Goal: Information Seeking & Learning: Learn about a topic

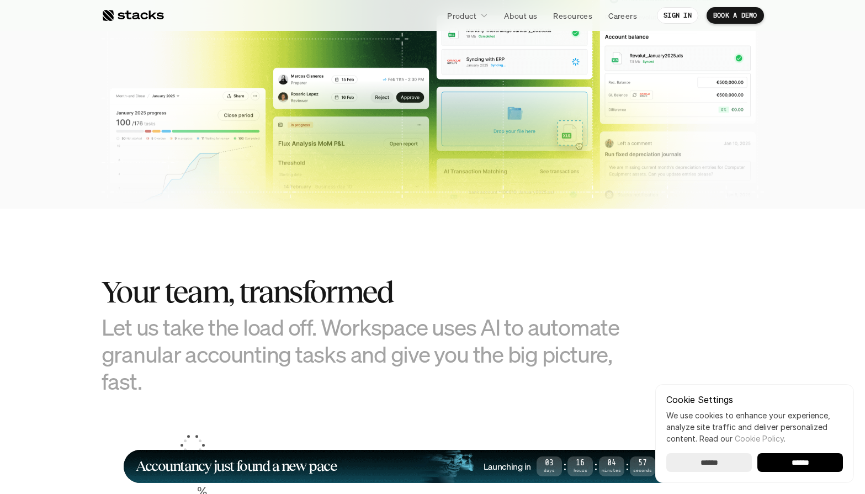
scroll to position [847, 0]
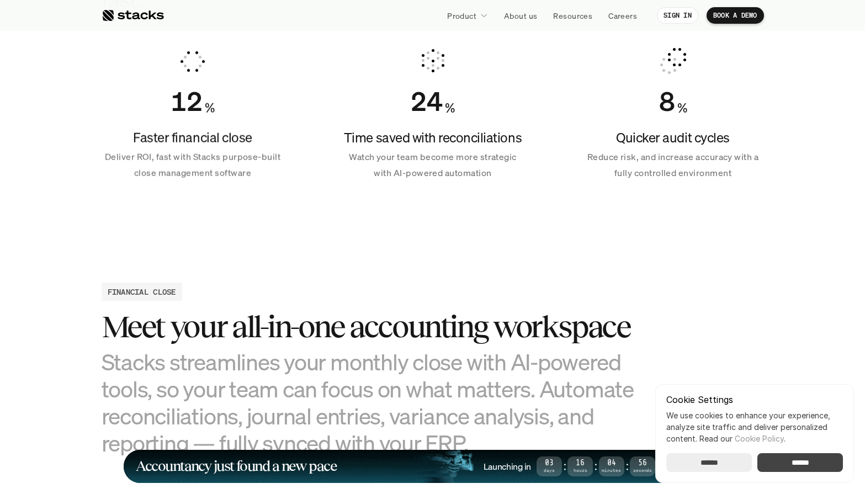
click at [802, 463] on input "******" at bounding box center [800, 462] width 86 height 19
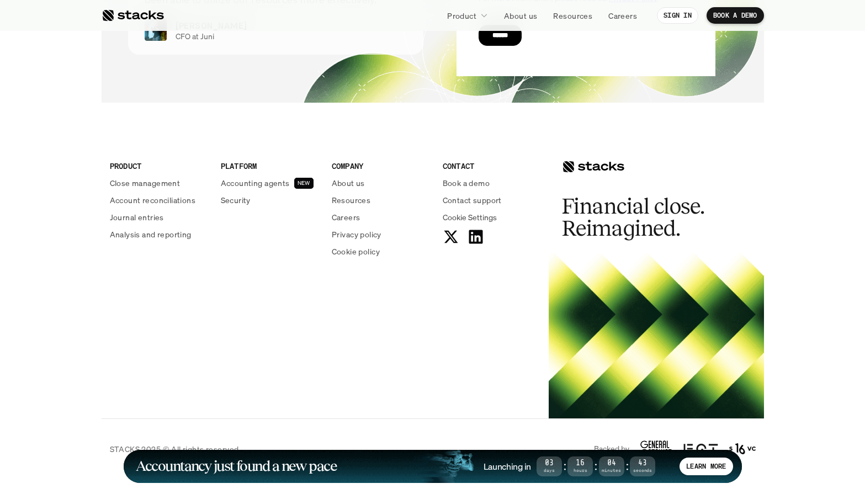
scroll to position [4004, 0]
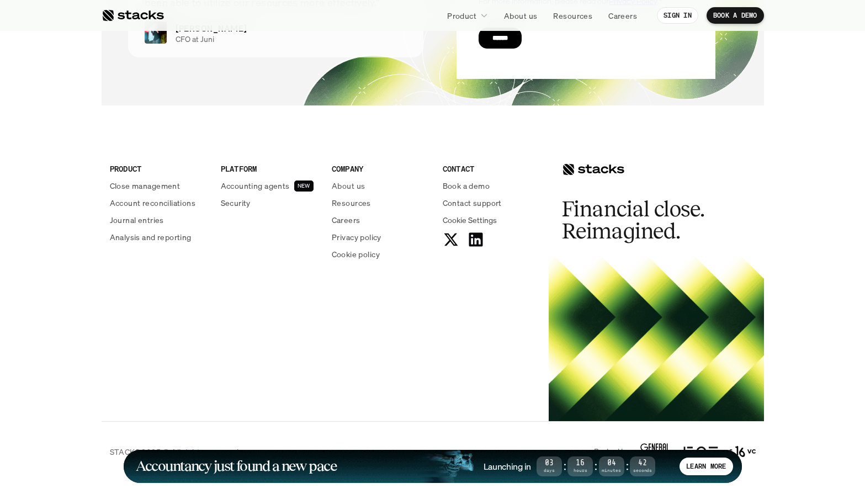
drag, startPoint x: 421, startPoint y: 302, endPoint x: 397, endPoint y: 135, distance: 169.4
click at [397, 135] on div "PRODUCT Close management Account reconciliations Journal entries Analysis and r…" at bounding box center [325, 216] width 447 height 177
drag, startPoint x: 397, startPoint y: 120, endPoint x: 527, endPoint y: 295, distance: 217.8
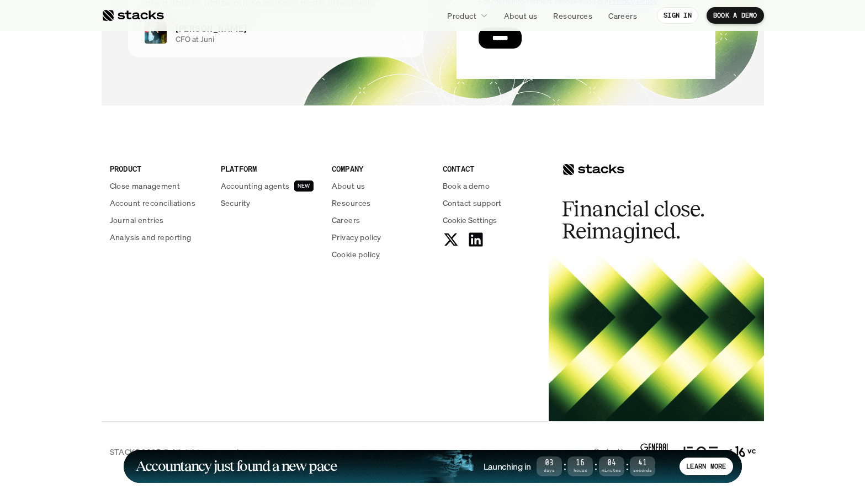
click at [527, 295] on div "PRODUCT Close management Account reconciliations Journal entries Analysis and r…" at bounding box center [325, 216] width 447 height 177
drag, startPoint x: 527, startPoint y: 295, endPoint x: 89, endPoint y: 130, distance: 468.5
click at [89, 130] on footer "PRODUCT Close management Account reconciliations Journal entries Analysis and r…" at bounding box center [432, 305] width 865 height 354
drag, startPoint x: 89, startPoint y: 130, endPoint x: 504, endPoint y: 273, distance: 439.0
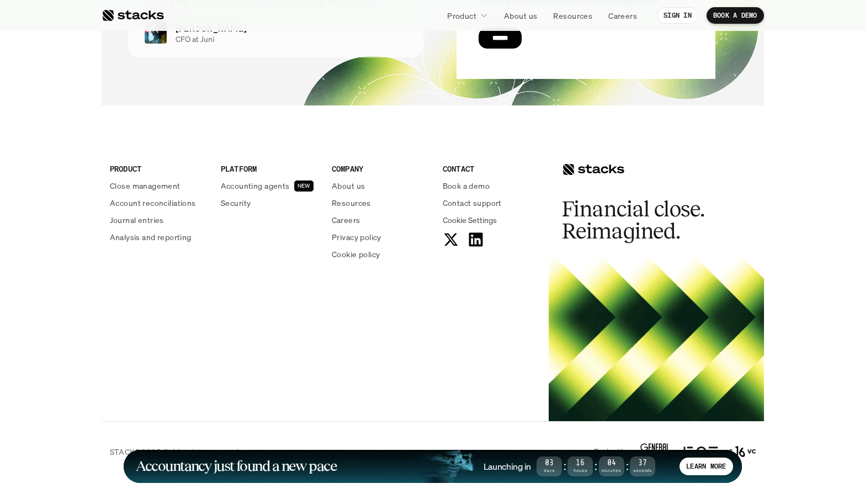
click at [504, 273] on footer "PRODUCT Close management Account reconciliations Journal entries Analysis and r…" at bounding box center [432, 305] width 865 height 354
click at [504, 273] on div "PRODUCT Close management Account reconciliations Journal entries Analysis and r…" at bounding box center [325, 216] width 447 height 177
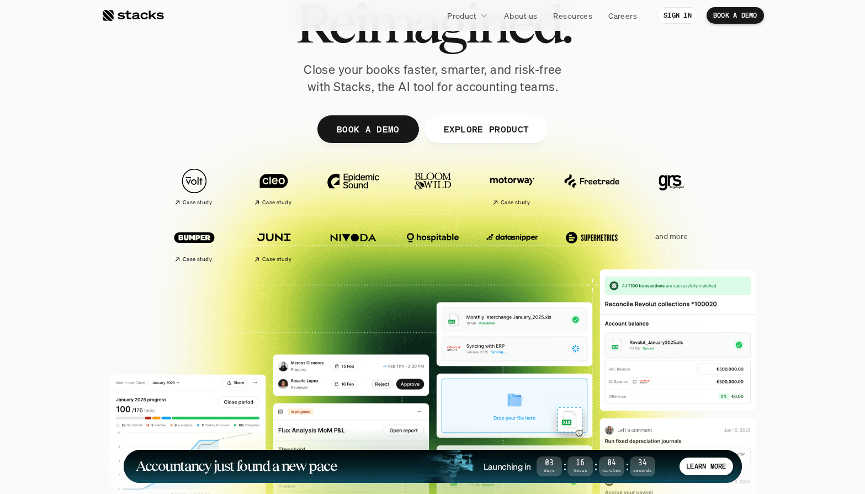
scroll to position [0, 0]
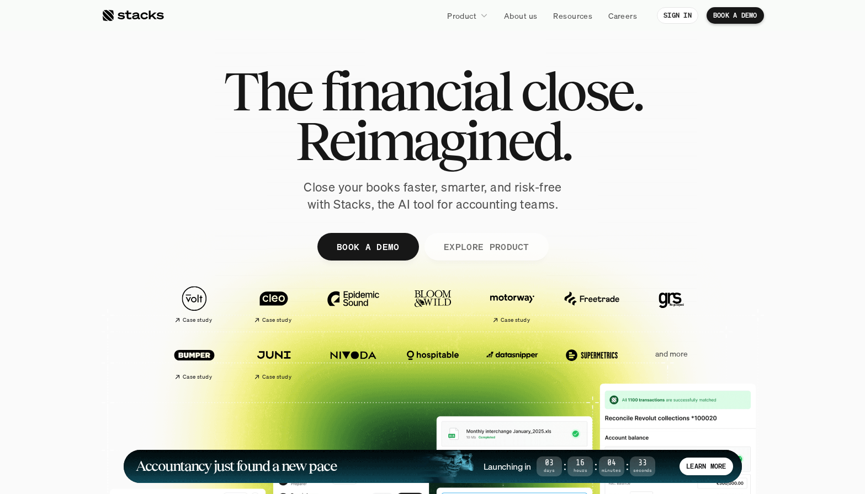
click at [517, 237] on link "EXPLORE PRODUCT" at bounding box center [486, 247] width 124 height 28
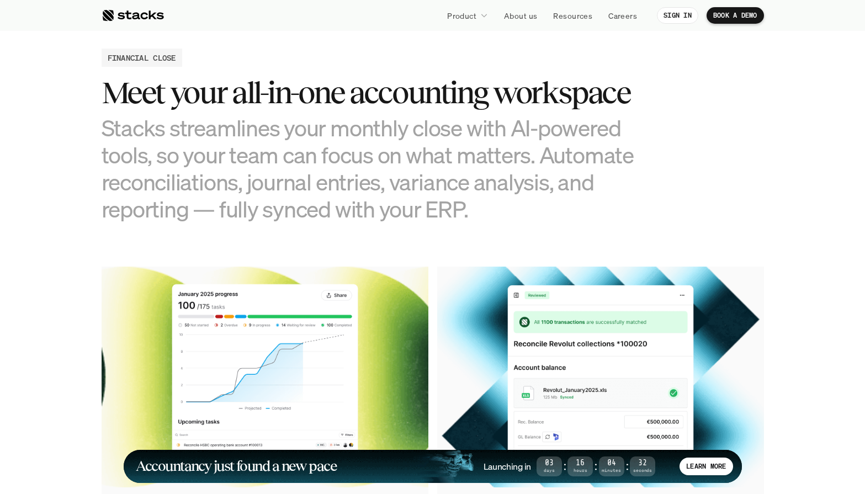
scroll to position [1085, 0]
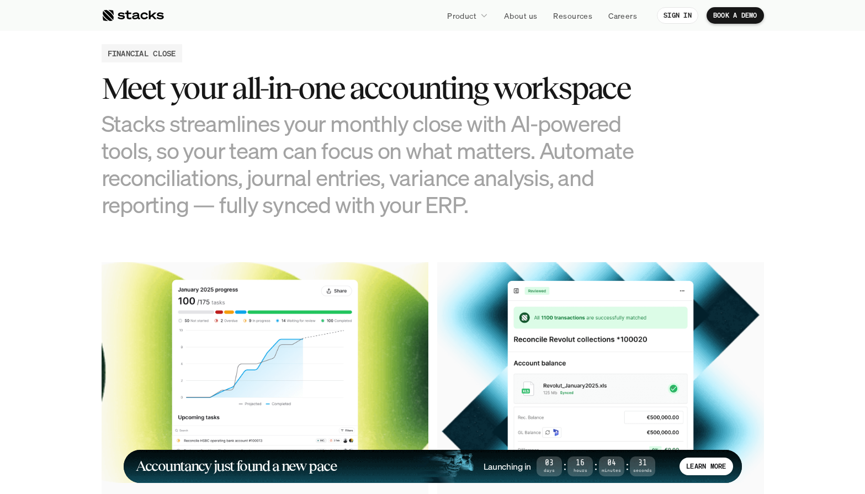
drag, startPoint x: 485, startPoint y: 206, endPoint x: 444, endPoint y: 65, distance: 147.5
click at [444, 65] on div "FINANCIAL CLOSE Meet your all-in-one accounting workspace Stacks streamlines yo…" at bounding box center [433, 131] width 662 height 174
drag, startPoint x: 444, startPoint y: 65, endPoint x: 487, endPoint y: 198, distance: 140.3
click at [487, 198] on div "FINANCIAL CLOSE Meet your all-in-one accounting workspace Stacks streamlines yo…" at bounding box center [433, 131] width 662 height 174
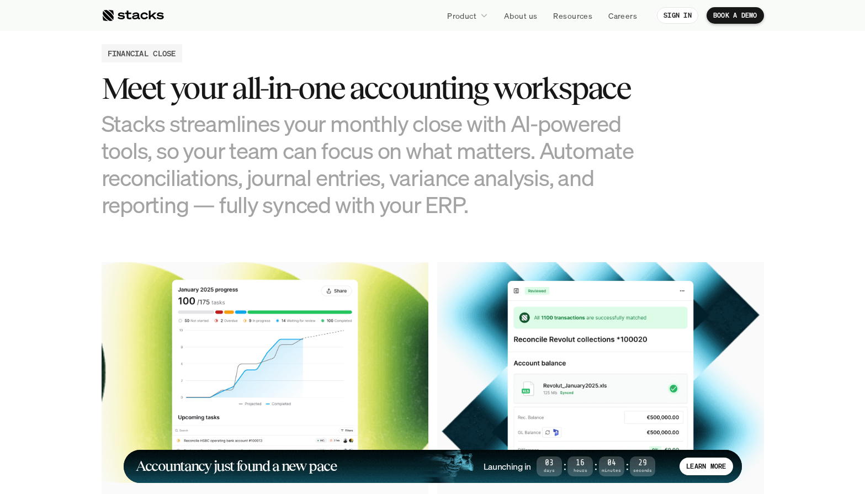
click at [487, 198] on h3 "Stacks streamlines your monthly close with AI-powered tools, so your team can f…" at bounding box center [378, 164] width 552 height 109
